Goal: Information Seeking & Learning: Learn about a topic

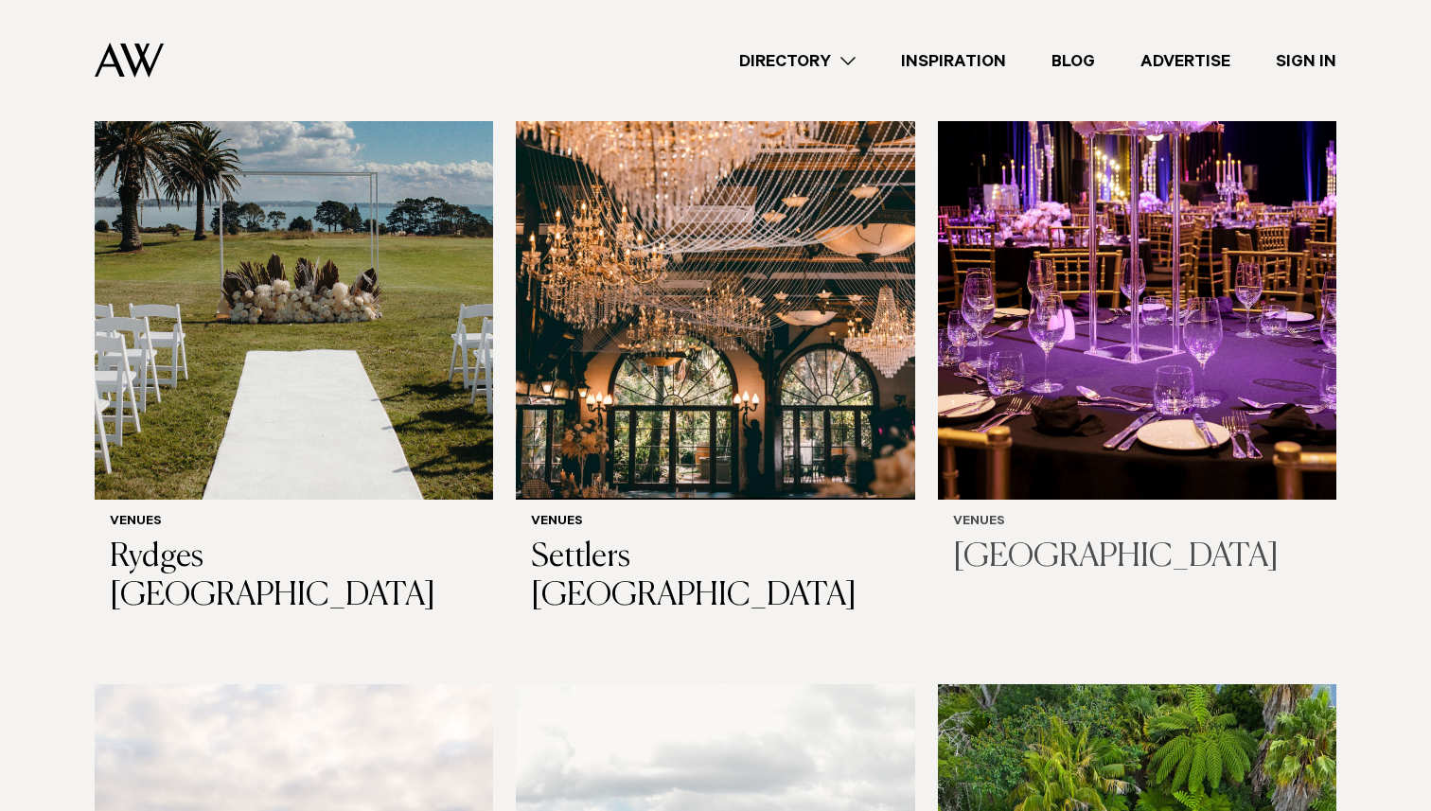
scroll to position [660, 0]
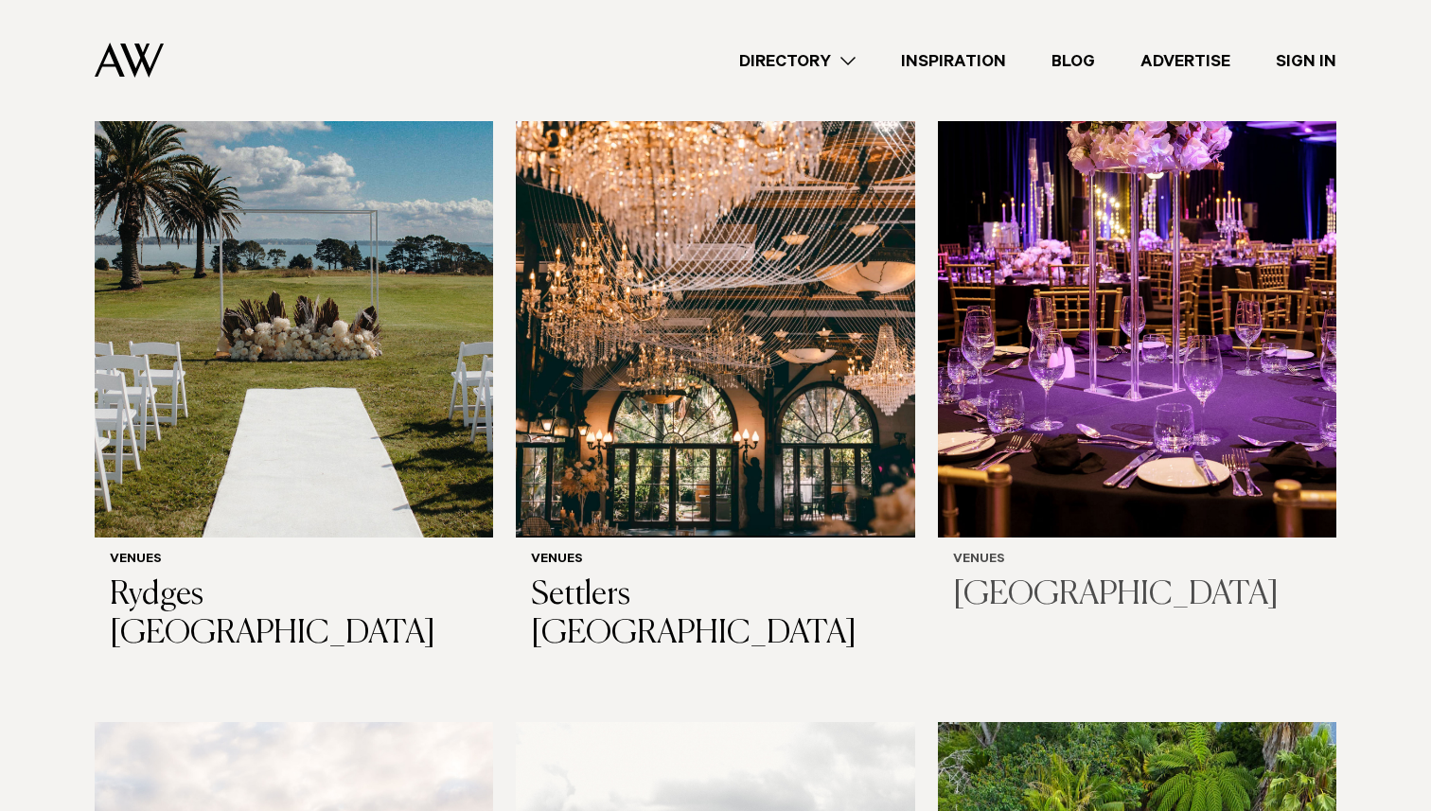
click at [1097, 600] on h3 "[GEOGRAPHIC_DATA]" at bounding box center [1137, 595] width 368 height 39
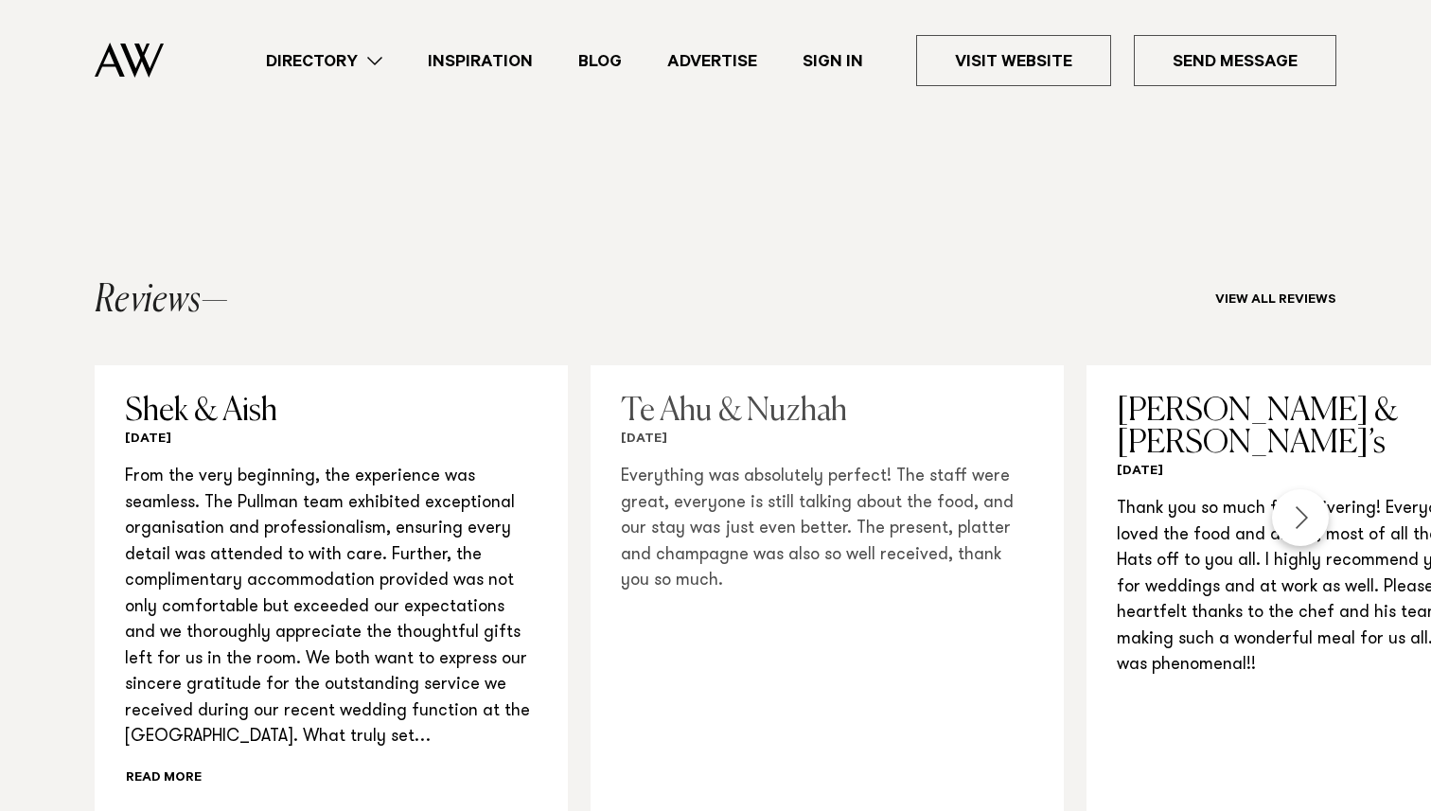
scroll to position [1895, 0]
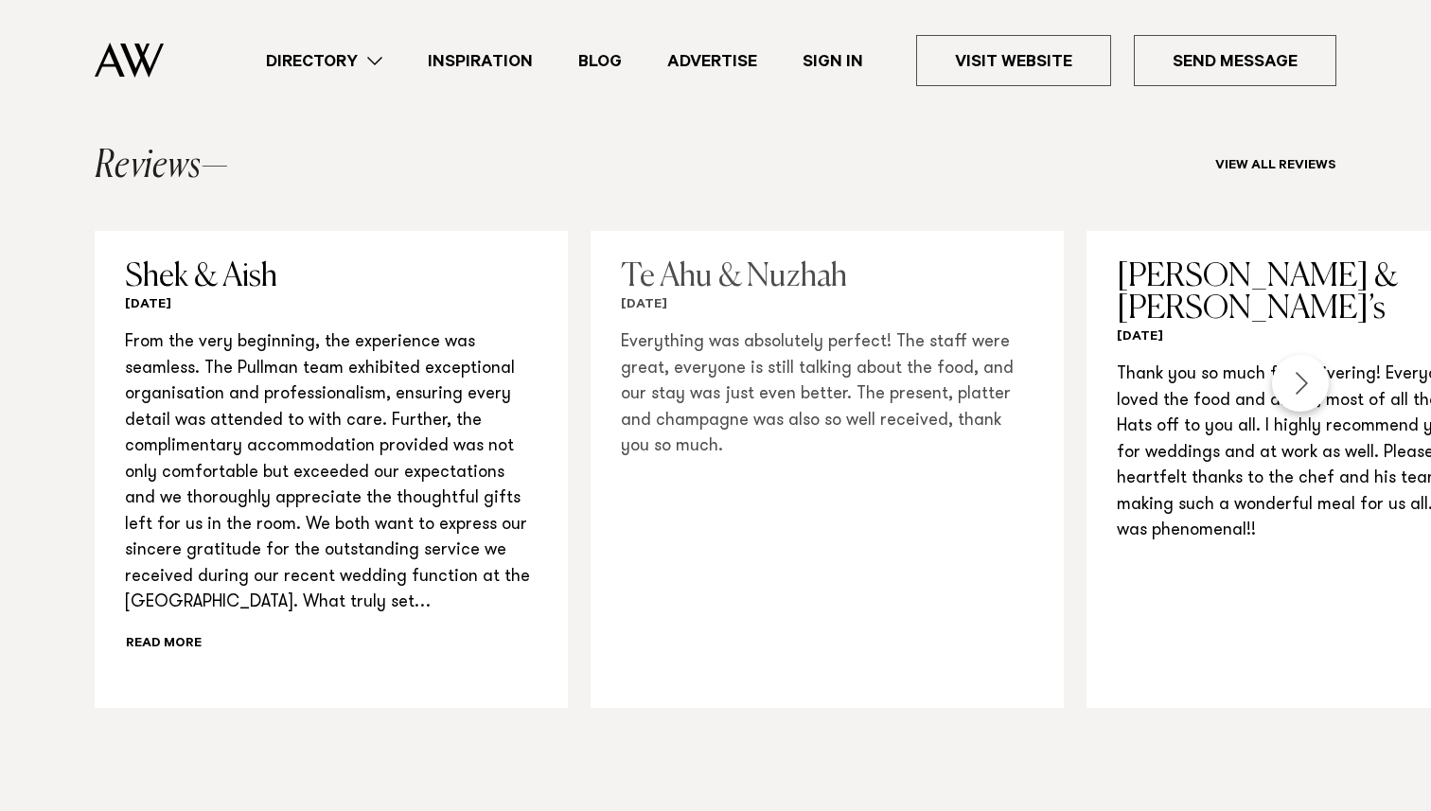
click at [772, 278] on h3 "Te Ahu & Nuzhah" at bounding box center [827, 277] width 413 height 32
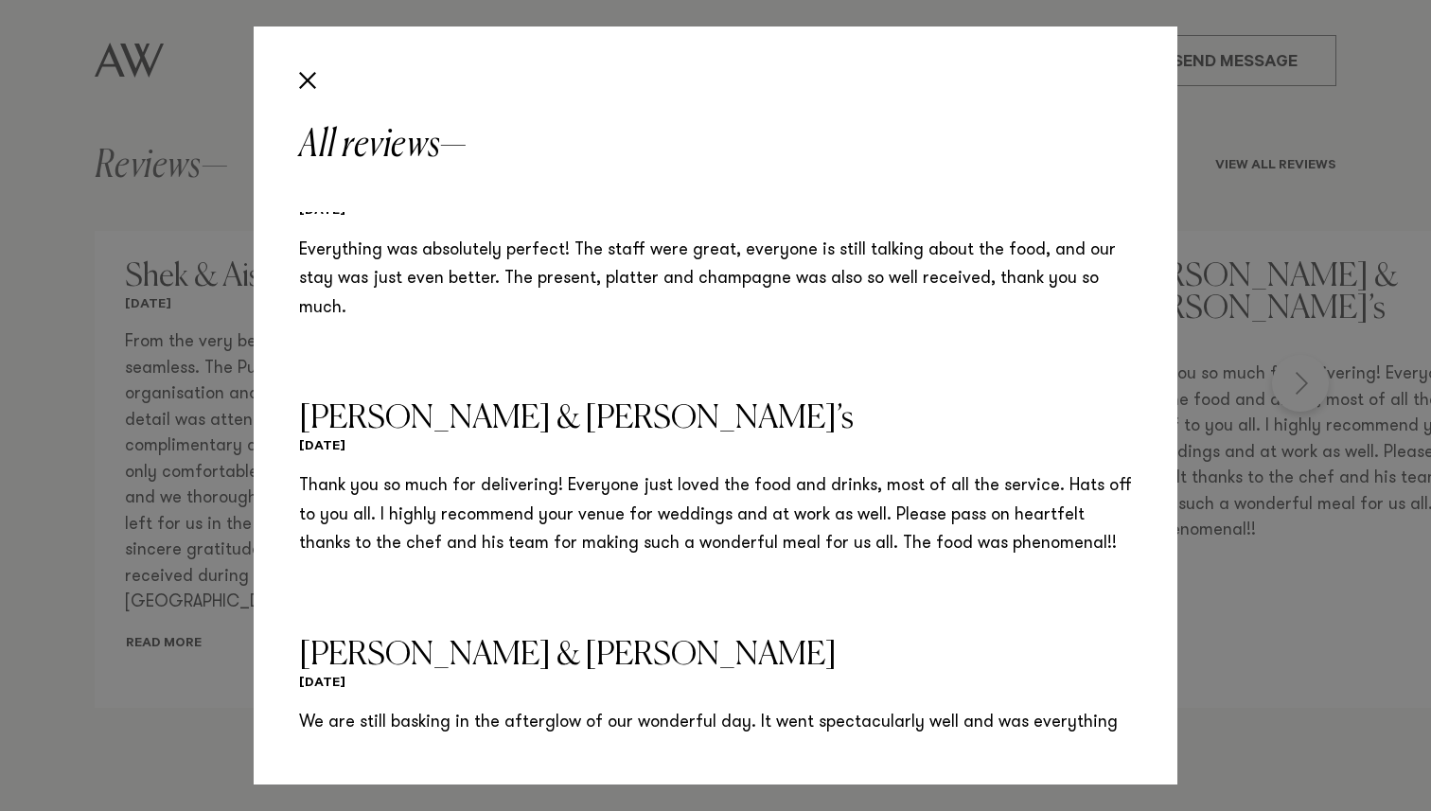
scroll to position [671, 0]
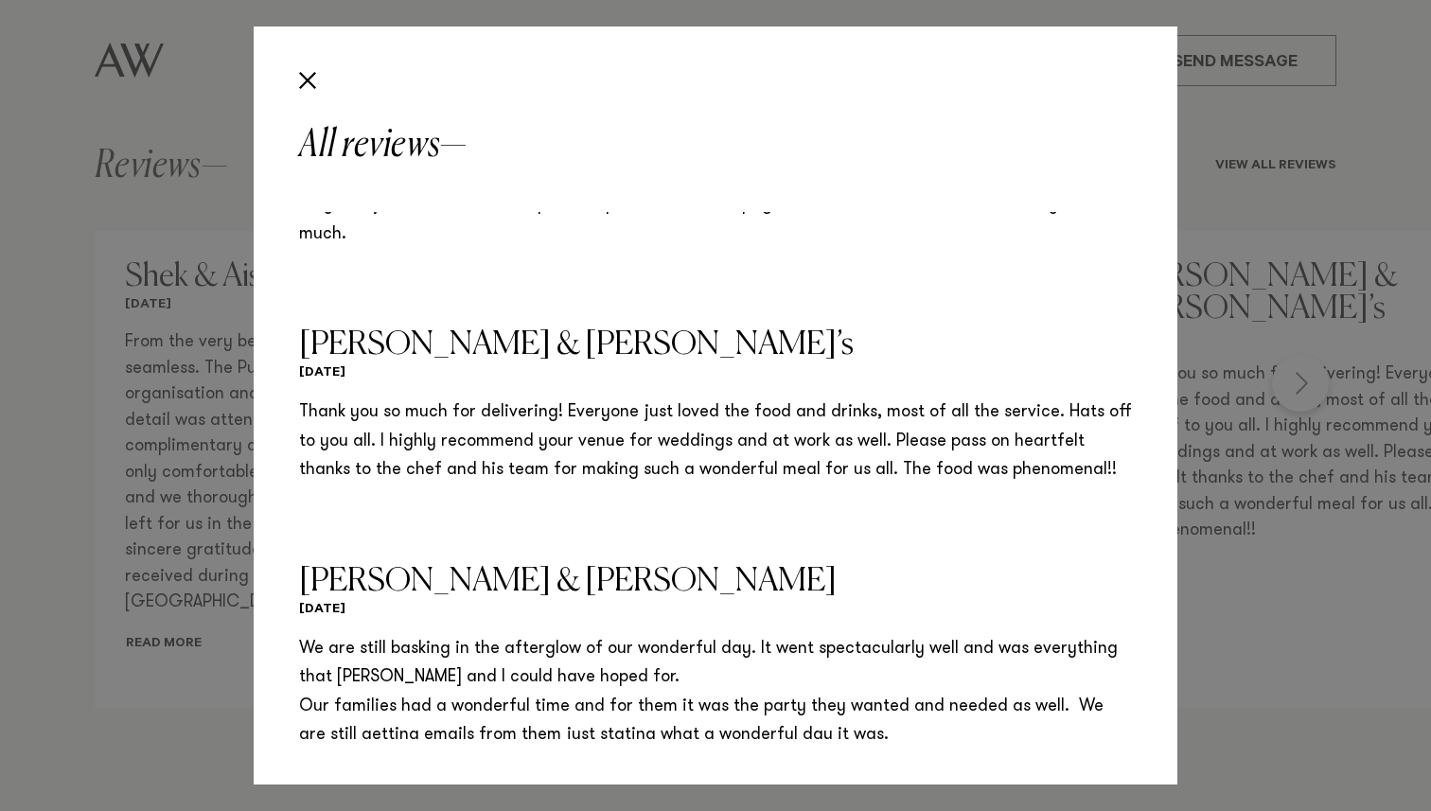
click at [76, 564] on div "All reviews Shek & Aish [DATE] Te Ahu & Nuzhah [DATE] Everything was absolutely…" at bounding box center [715, 405] width 1431 height 811
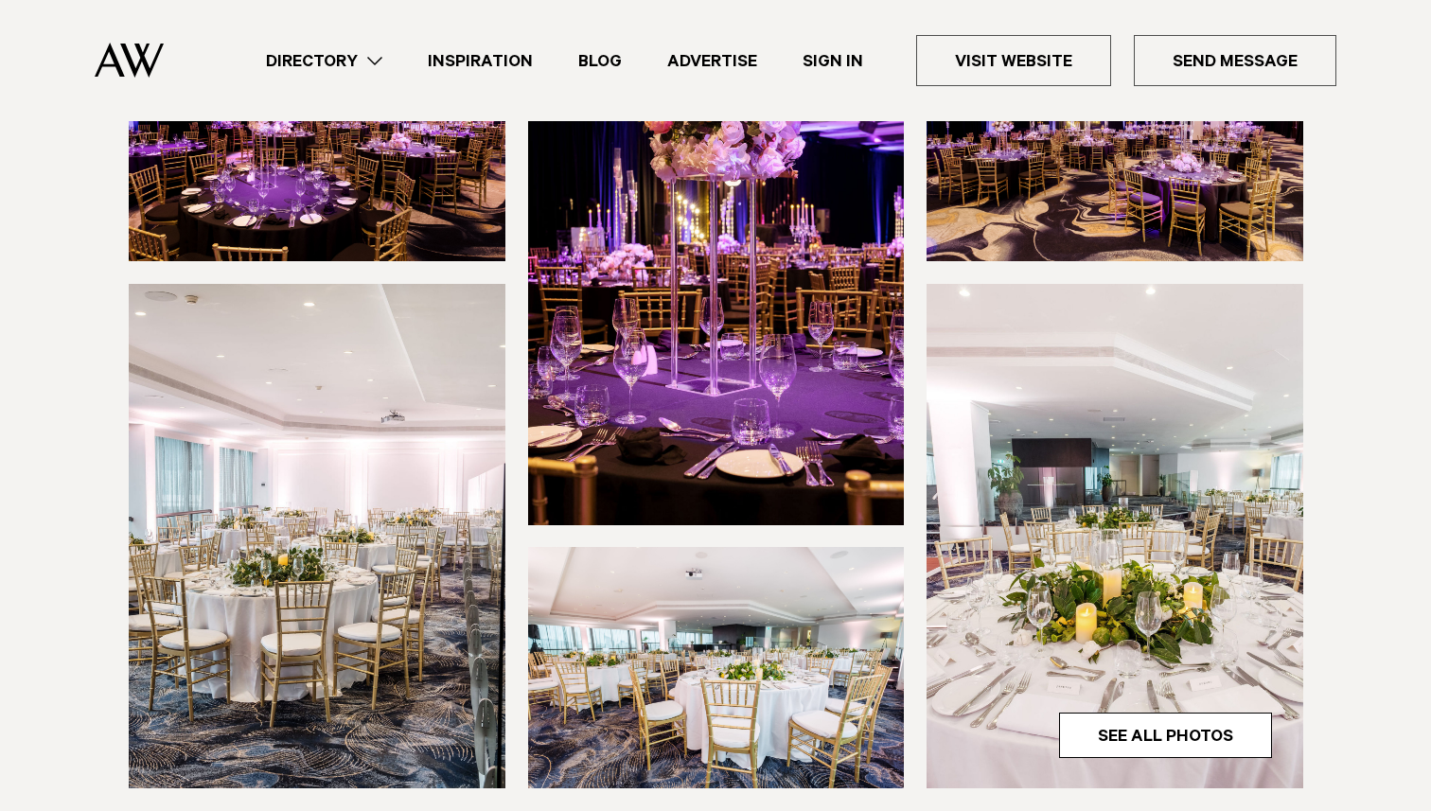
scroll to position [339, 0]
